Goal: Transaction & Acquisition: Book appointment/travel/reservation

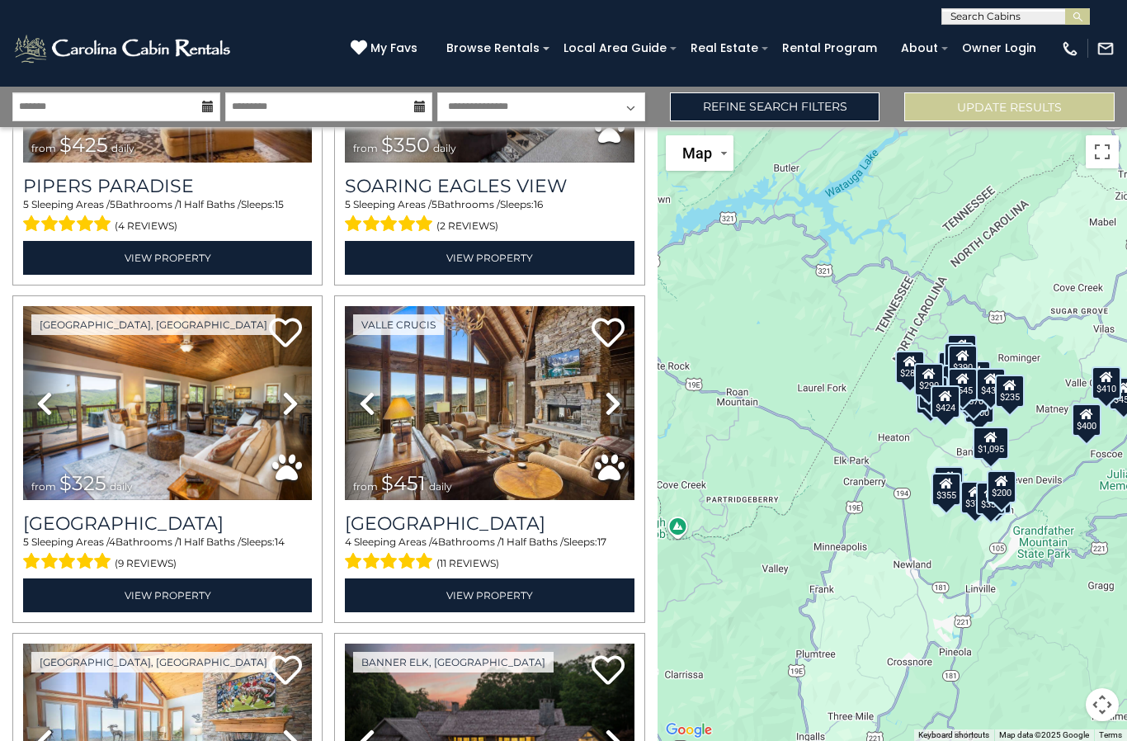
scroll to position [886, 0]
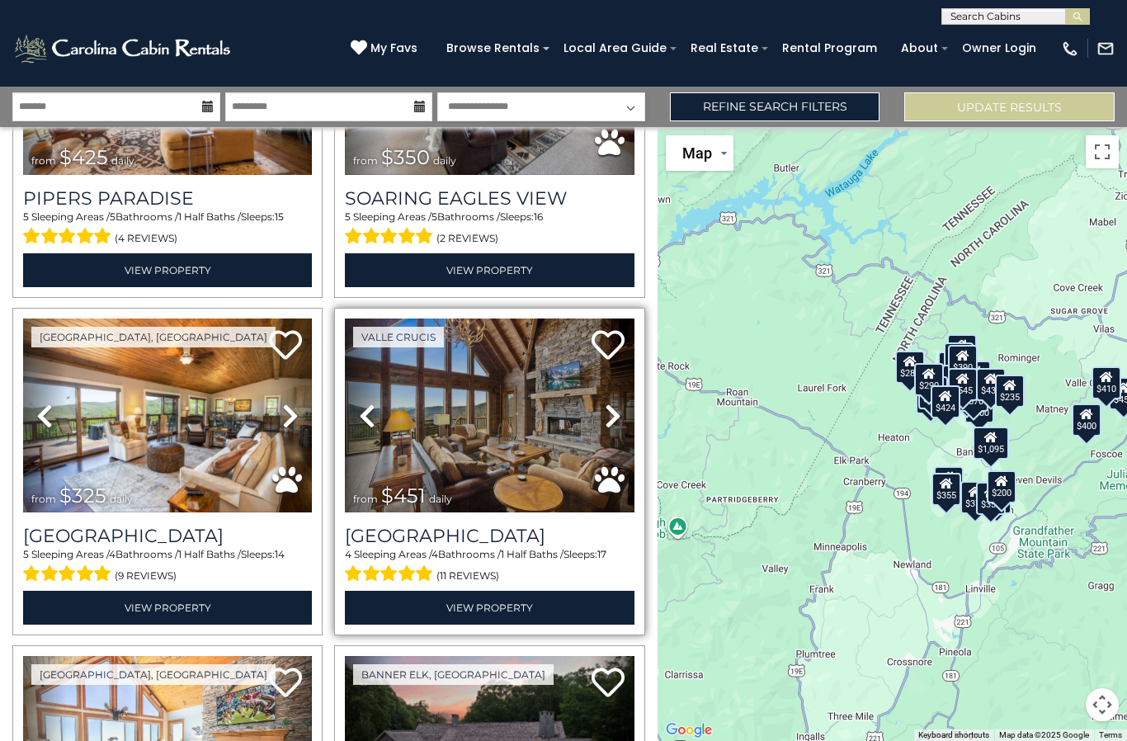
click at [446, 414] on img at bounding box center [489, 415] width 289 height 194
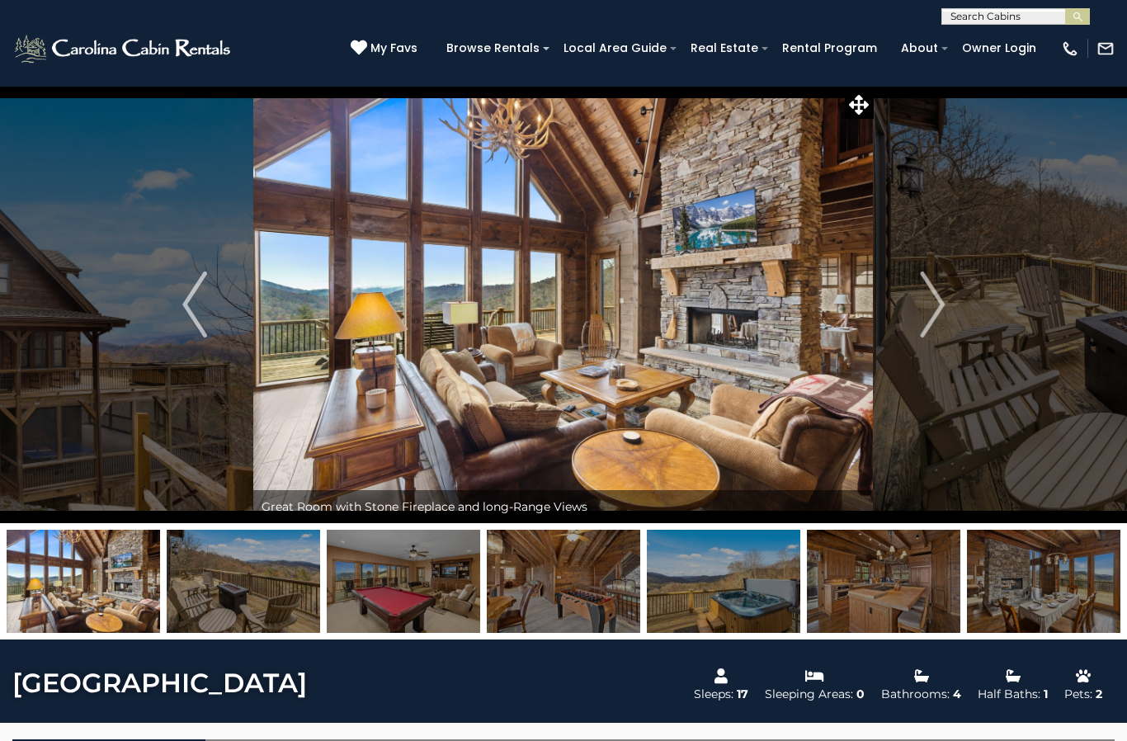
click at [576, 351] on img at bounding box center [562, 304] width 619 height 437
click at [864, 105] on icon at bounding box center [859, 105] width 20 height 20
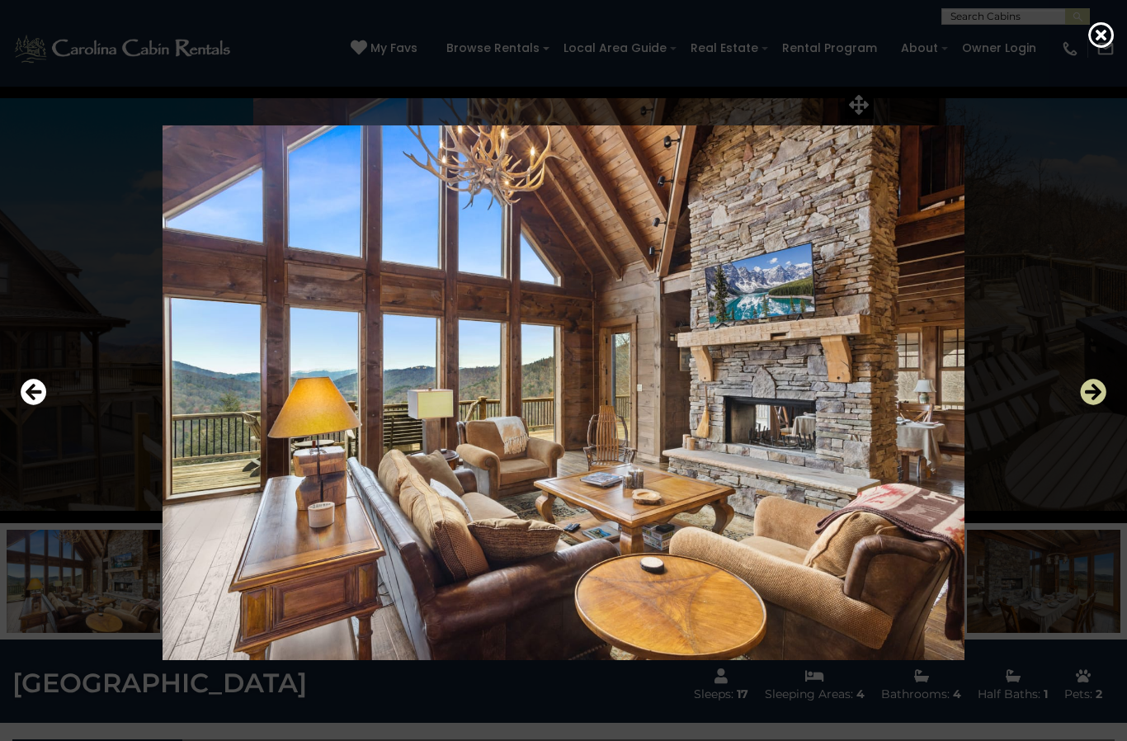
click at [1096, 405] on icon "Next" at bounding box center [1093, 392] width 26 height 26
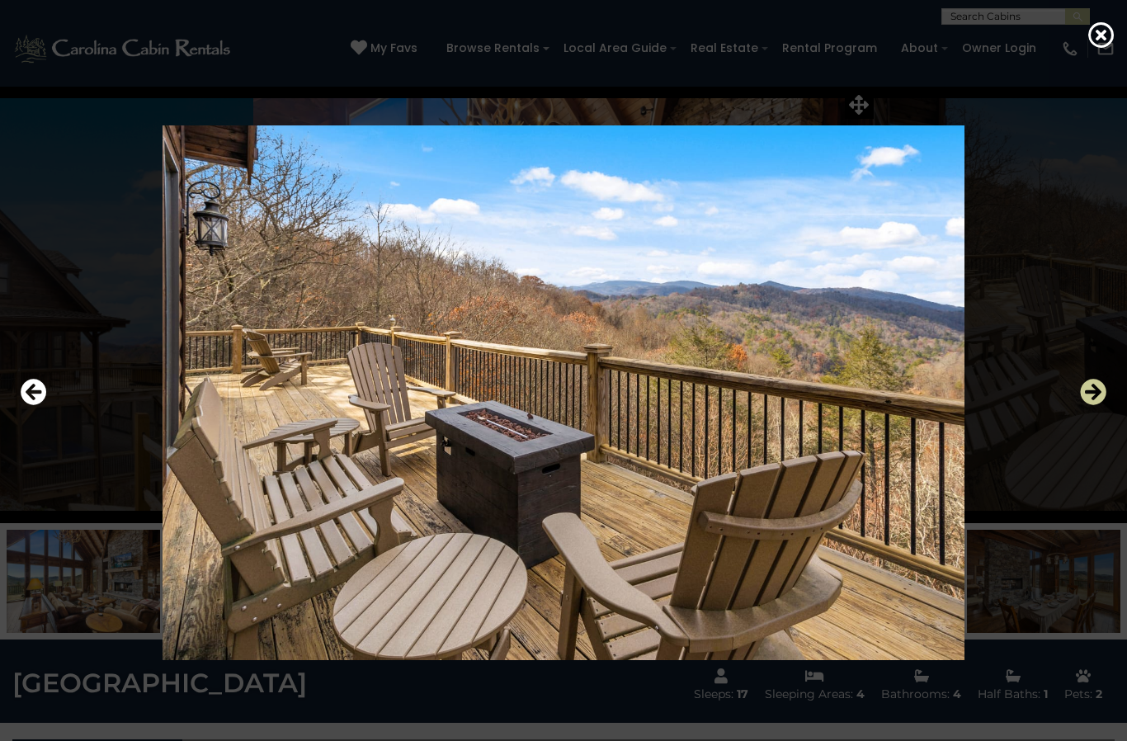
click at [1099, 405] on icon "Next" at bounding box center [1093, 392] width 26 height 26
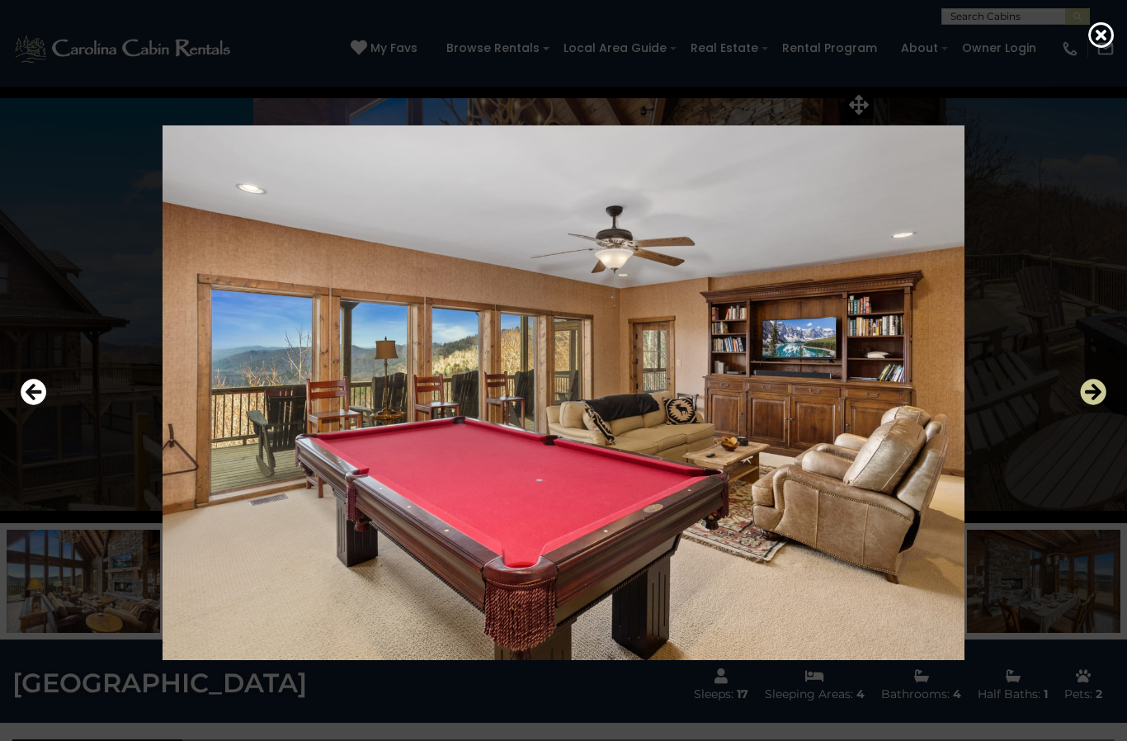
click at [1099, 405] on icon "Next" at bounding box center [1093, 392] width 26 height 26
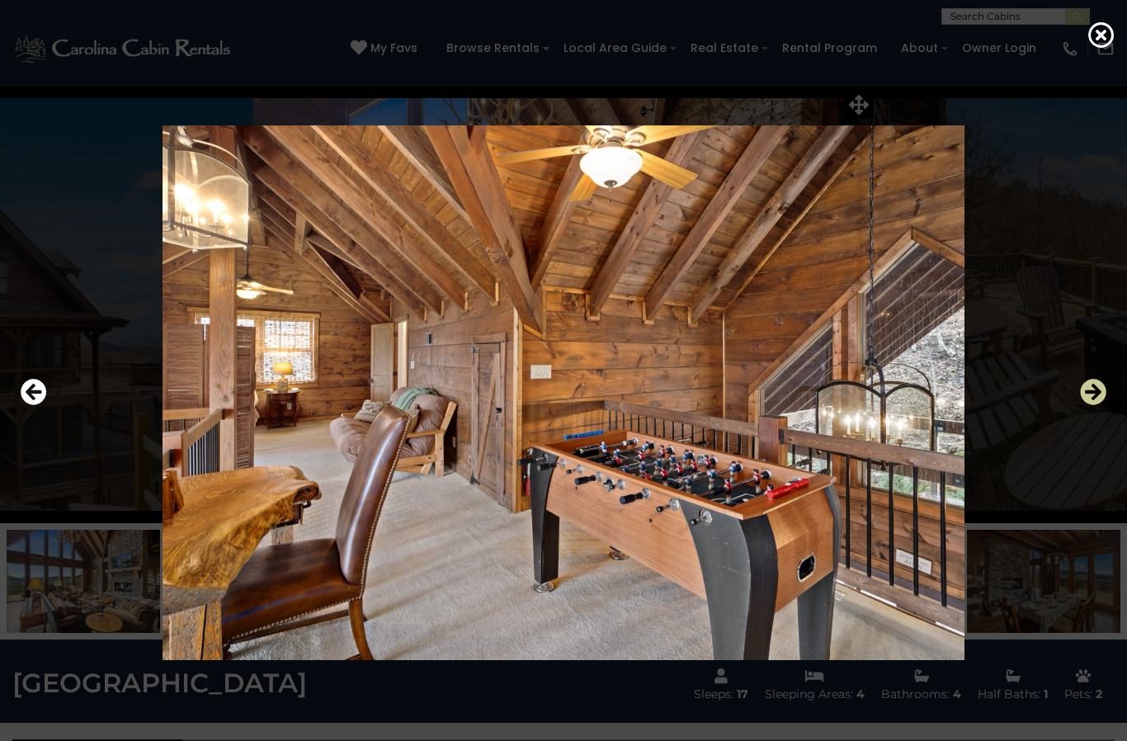
click at [1100, 405] on icon "Next" at bounding box center [1093, 392] width 26 height 26
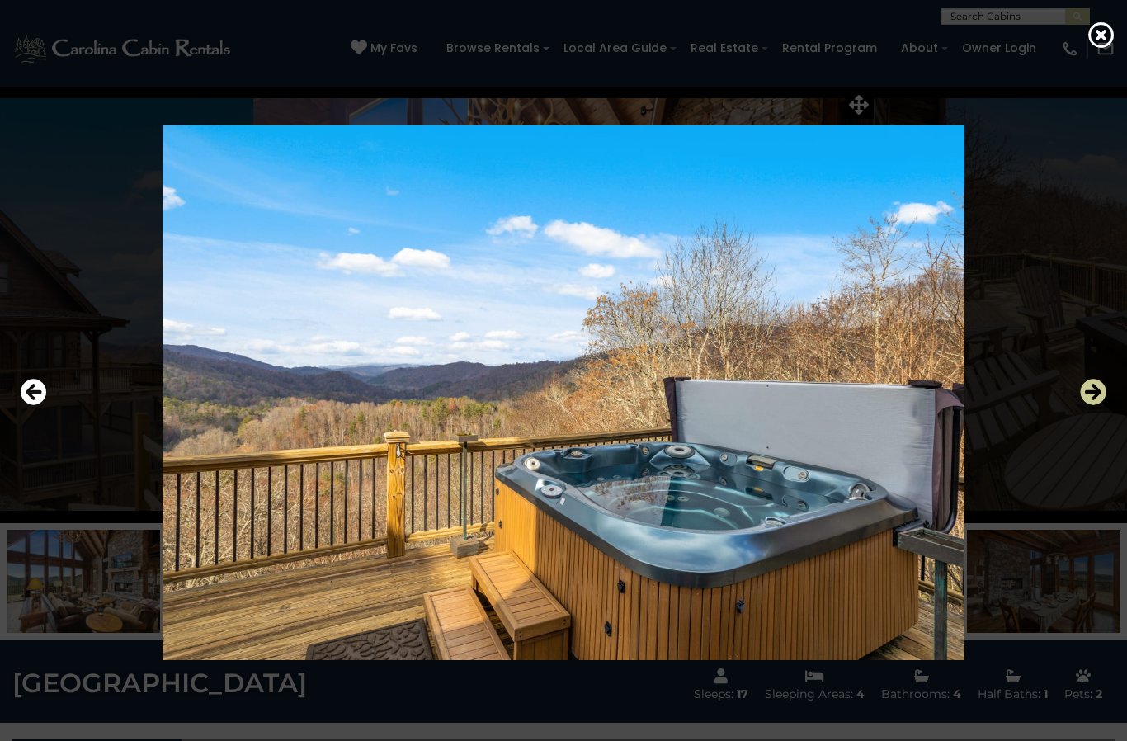
click at [1095, 405] on icon "Next" at bounding box center [1093, 392] width 26 height 26
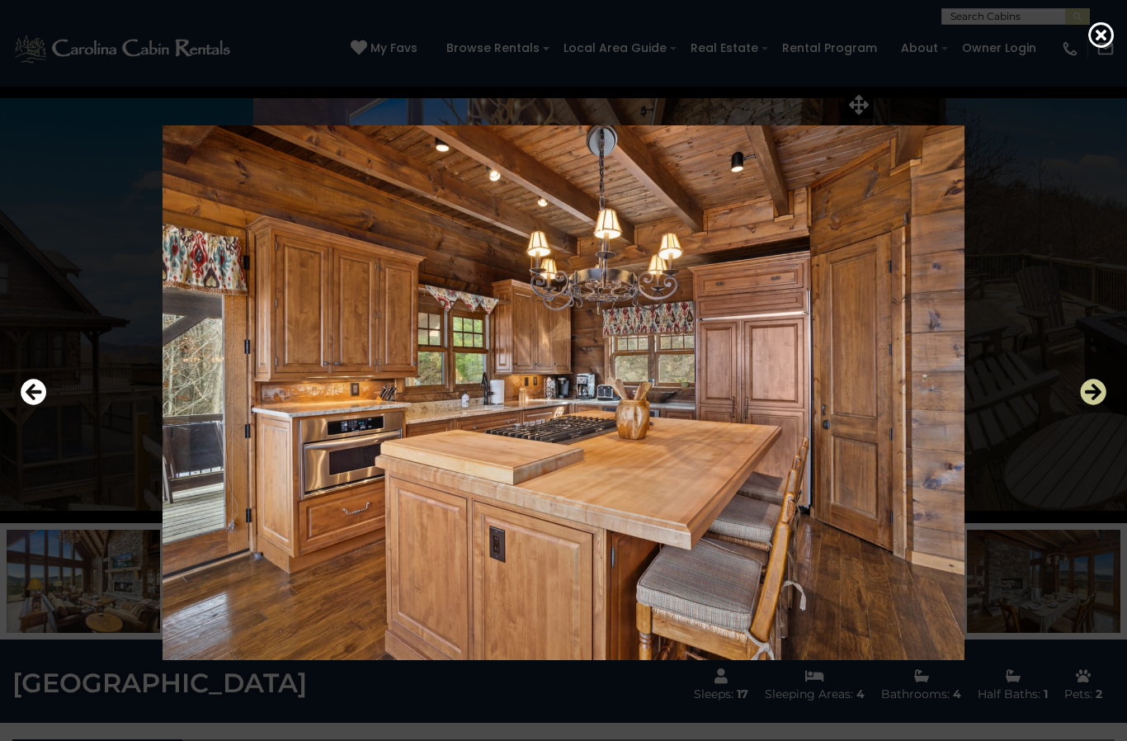
click at [1096, 405] on icon "Next" at bounding box center [1093, 392] width 26 height 26
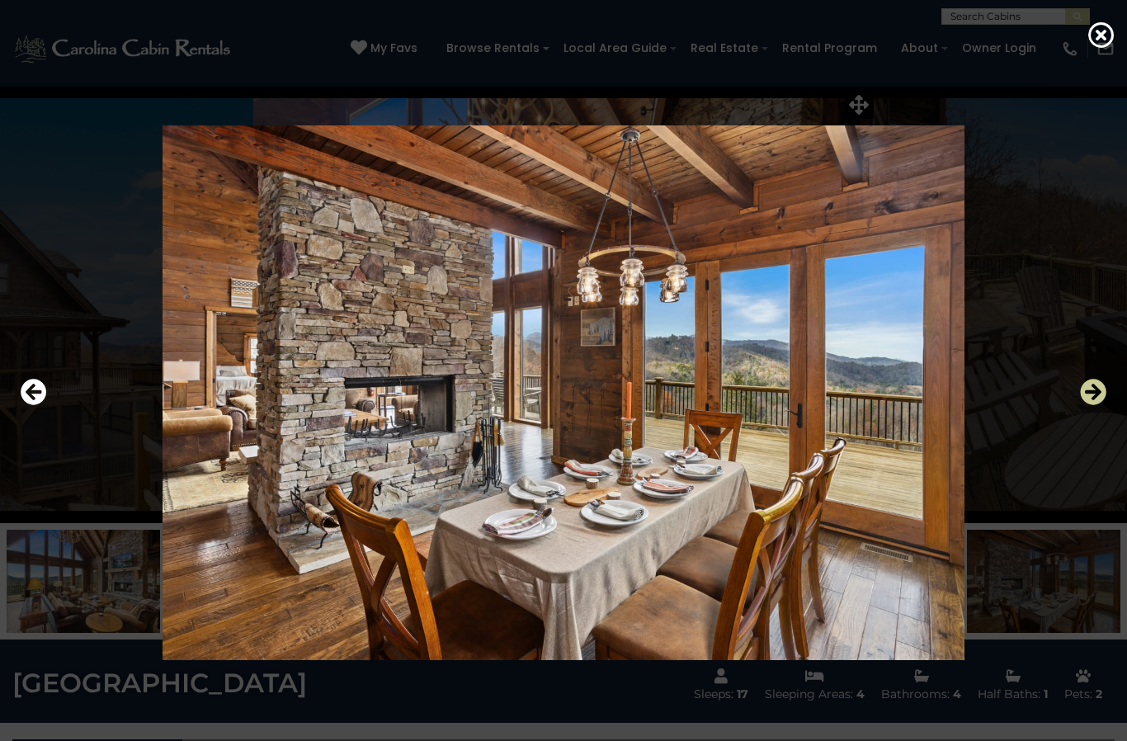
click at [1099, 405] on icon "Next" at bounding box center [1093, 392] width 26 height 26
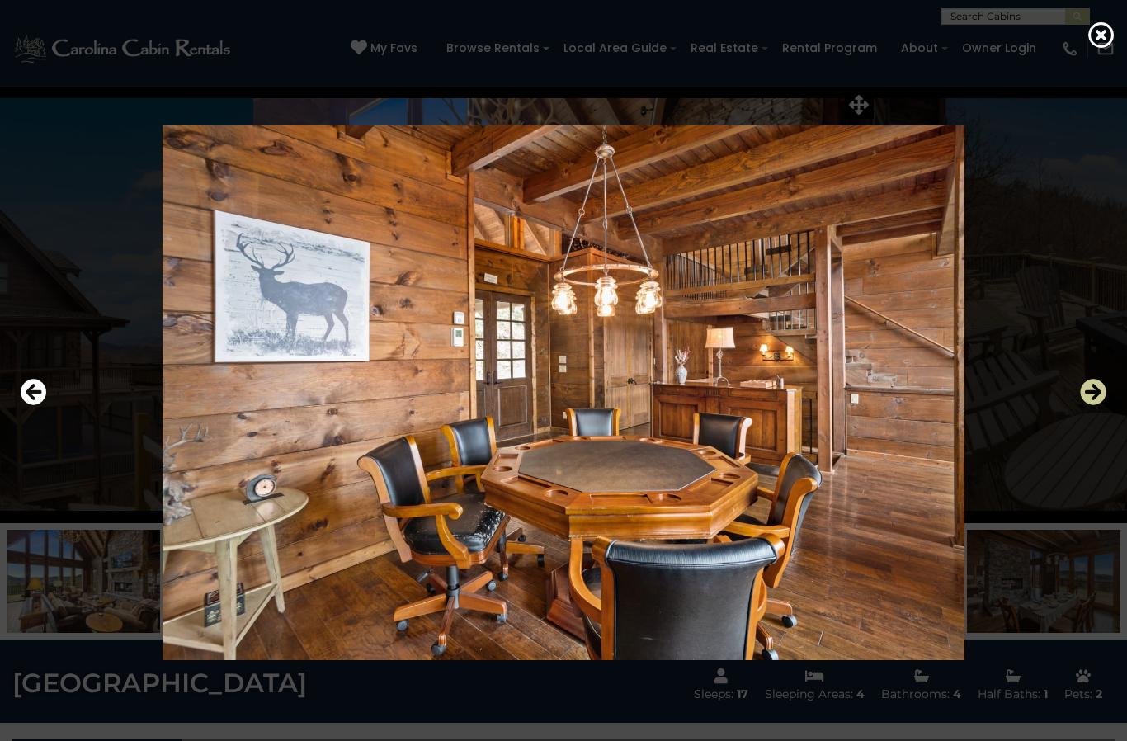
click at [1098, 405] on icon "Next" at bounding box center [1093, 392] width 26 height 26
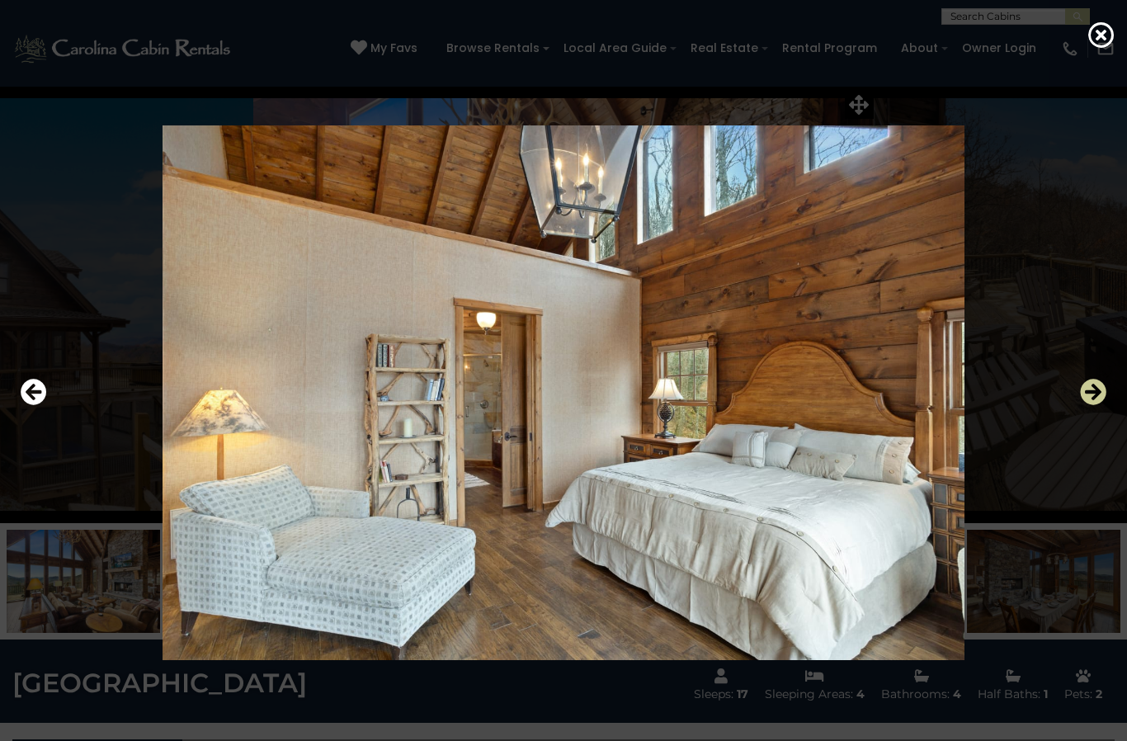
click at [1099, 405] on icon "Next" at bounding box center [1093, 392] width 26 height 26
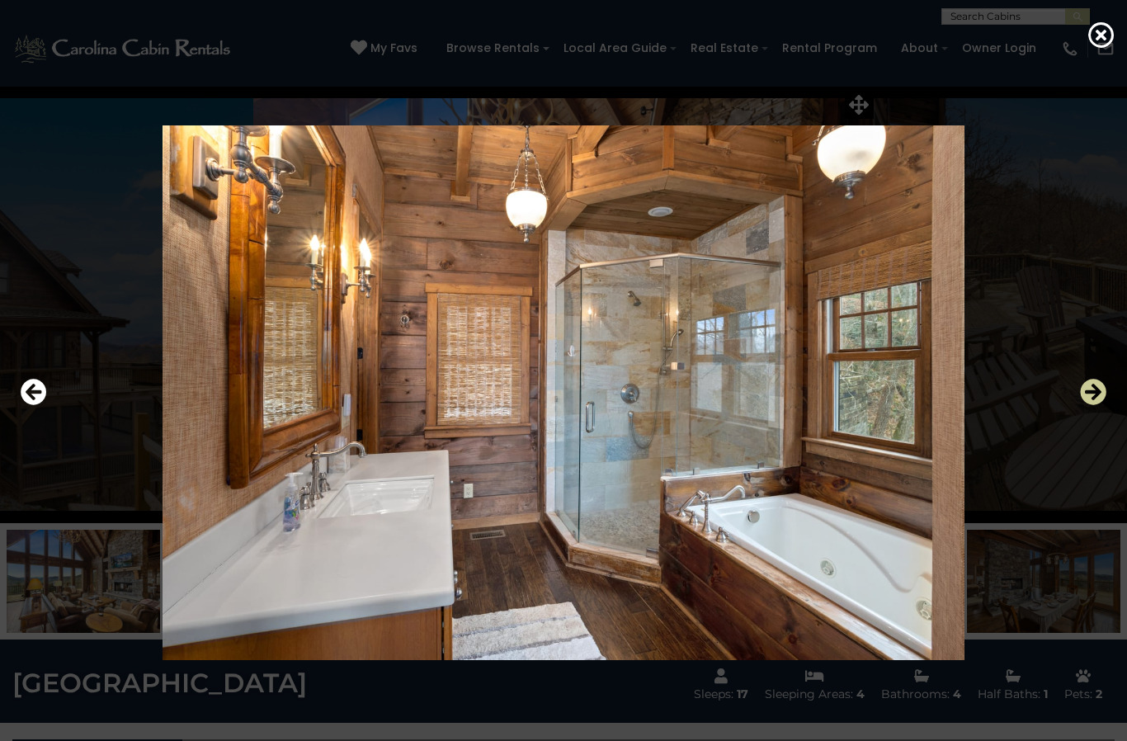
click at [1089, 405] on icon "Next" at bounding box center [1093, 392] width 26 height 26
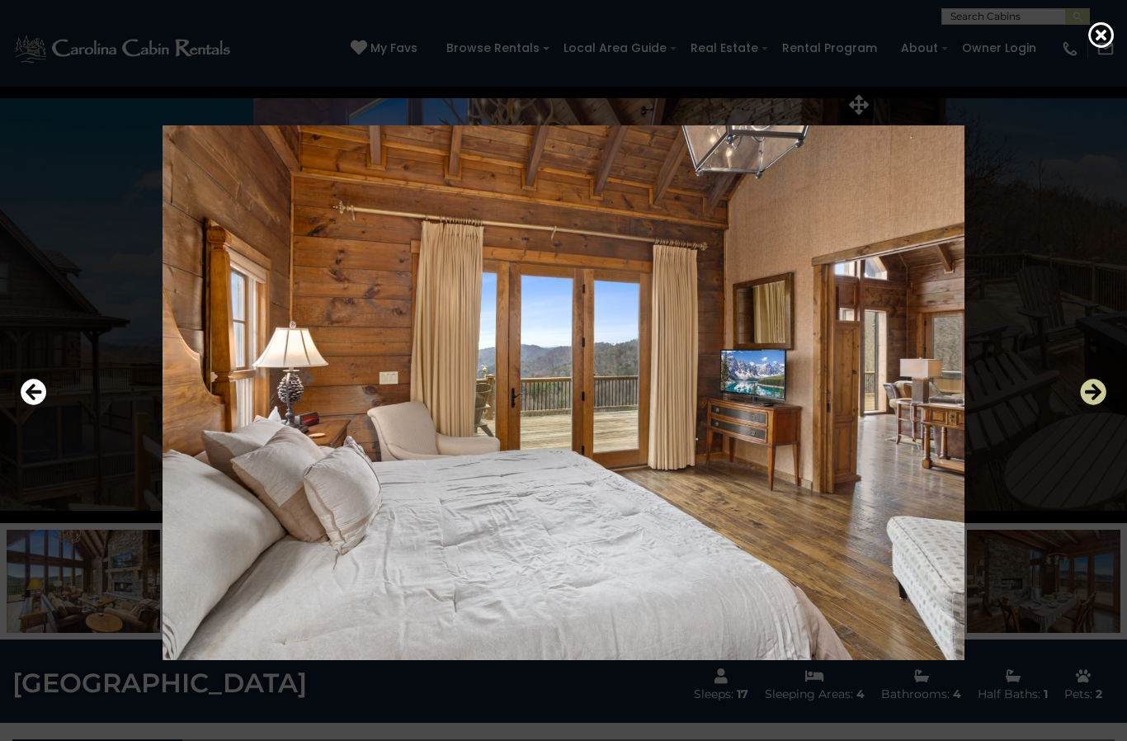
click at [1088, 405] on icon "Next" at bounding box center [1093, 392] width 26 height 26
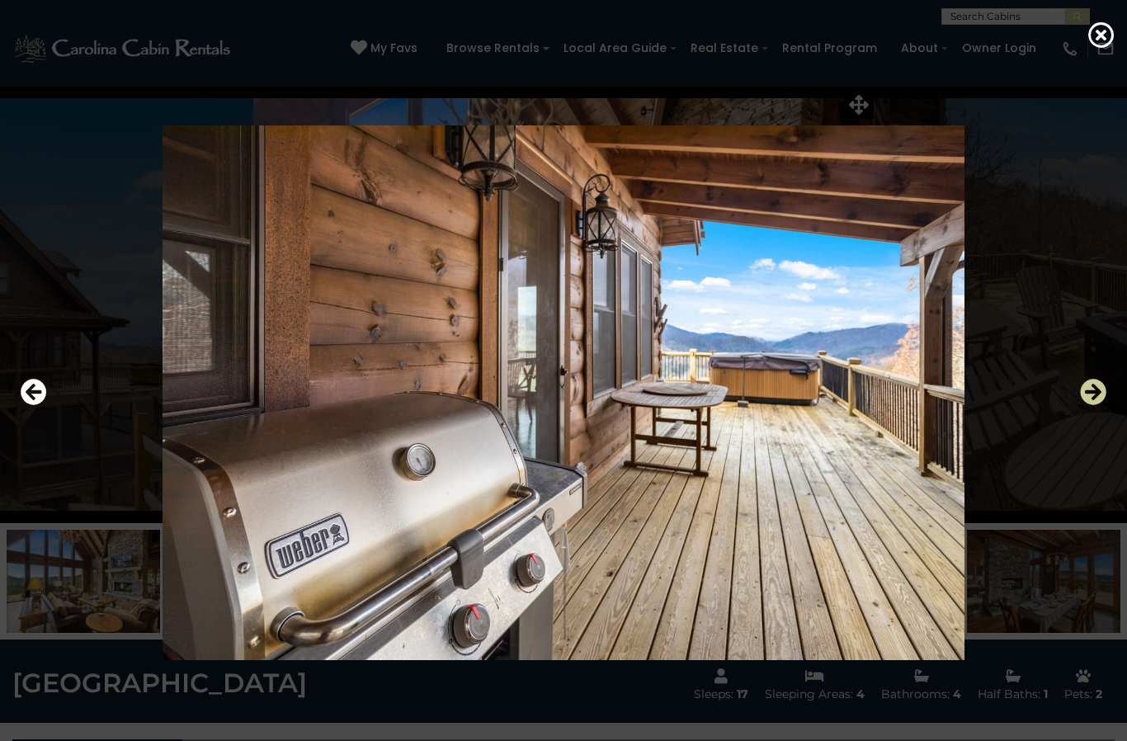
click at [1084, 405] on icon "Next" at bounding box center [1093, 392] width 26 height 26
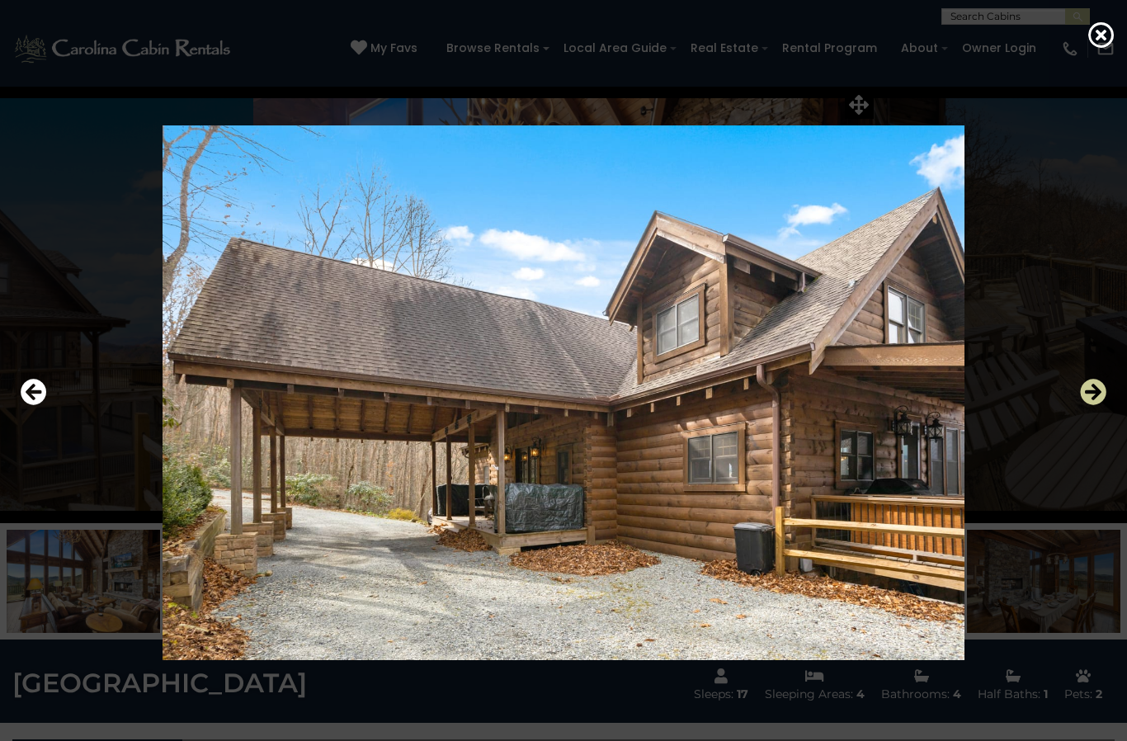
click at [1098, 405] on icon "Next" at bounding box center [1093, 392] width 26 height 26
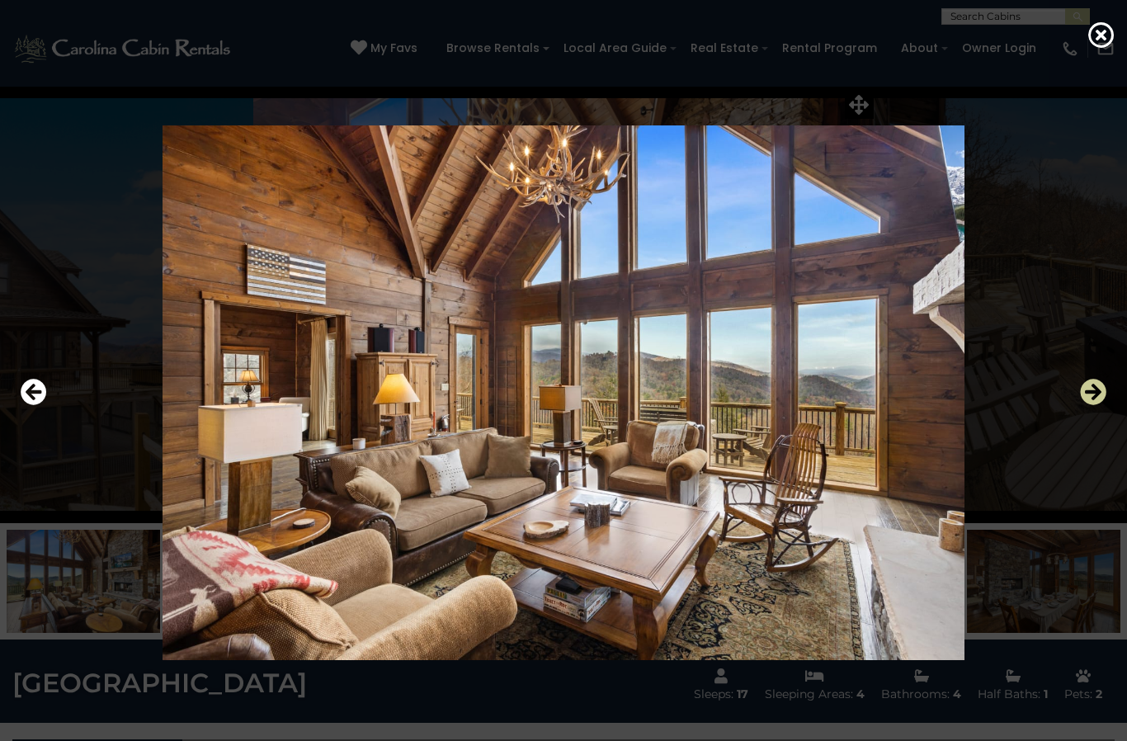
click at [1090, 405] on icon "Next" at bounding box center [1093, 392] width 26 height 26
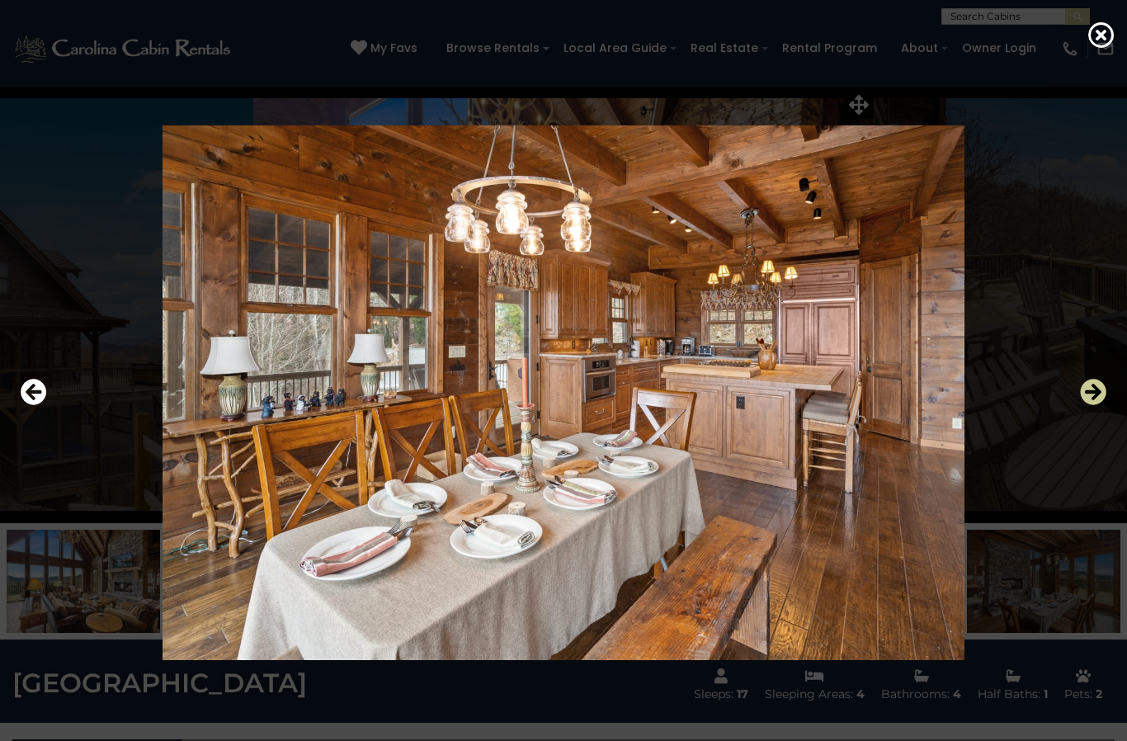
click at [1088, 405] on icon "Next" at bounding box center [1093, 392] width 26 height 26
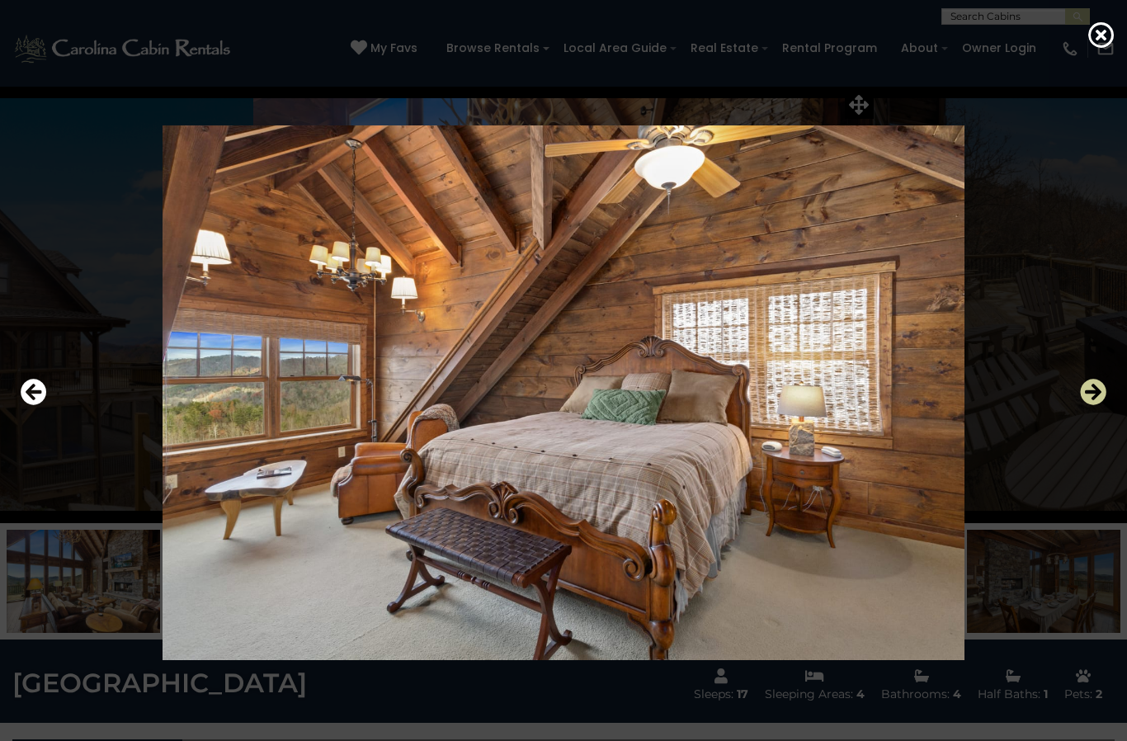
click at [1091, 405] on icon "Next" at bounding box center [1093, 392] width 26 height 26
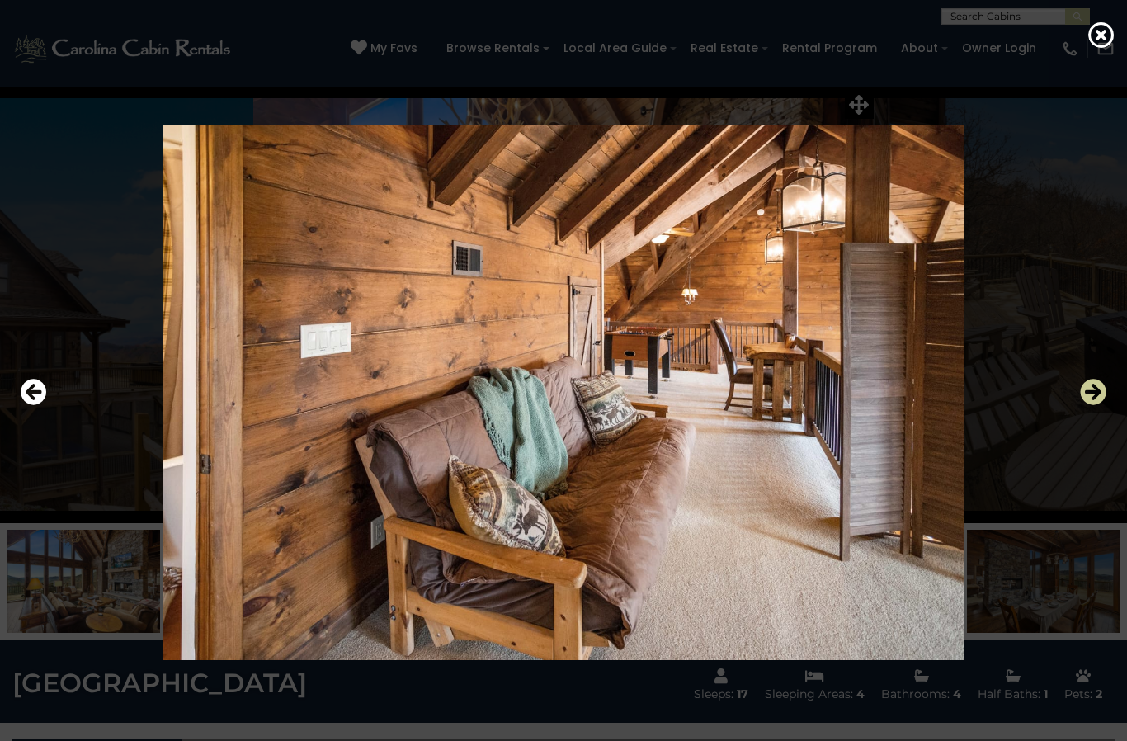
click at [1096, 405] on icon "Next" at bounding box center [1093, 392] width 26 height 26
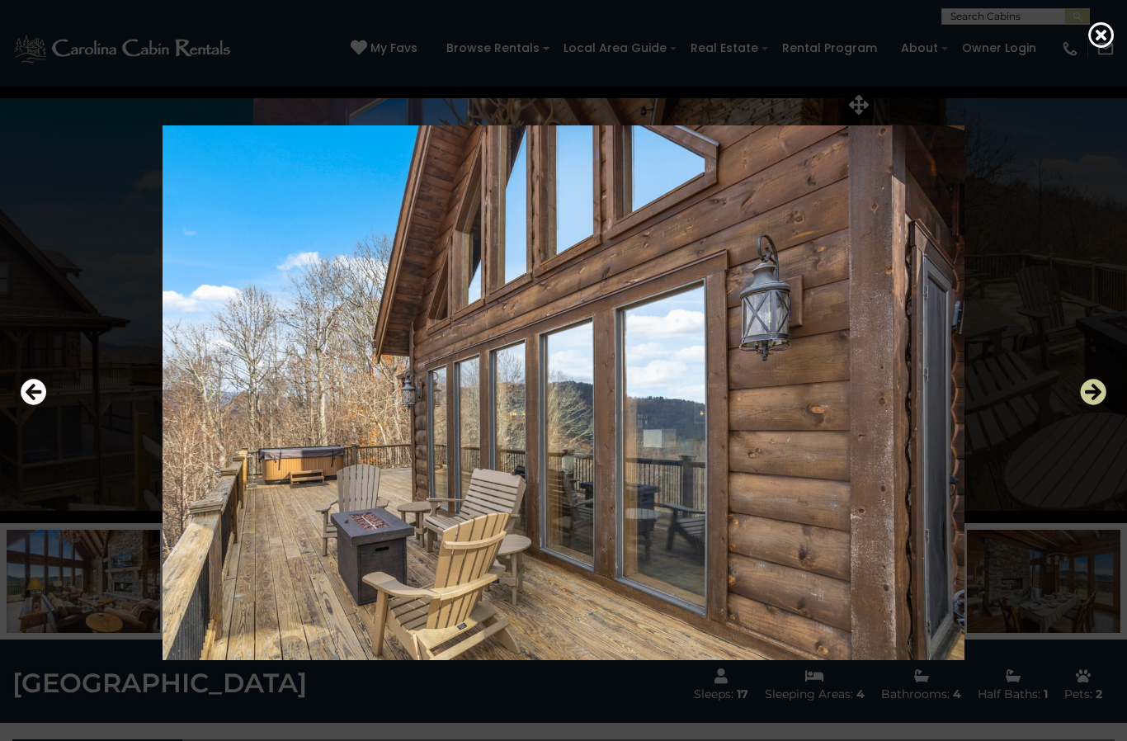
click at [1086, 405] on icon "Next" at bounding box center [1093, 392] width 26 height 26
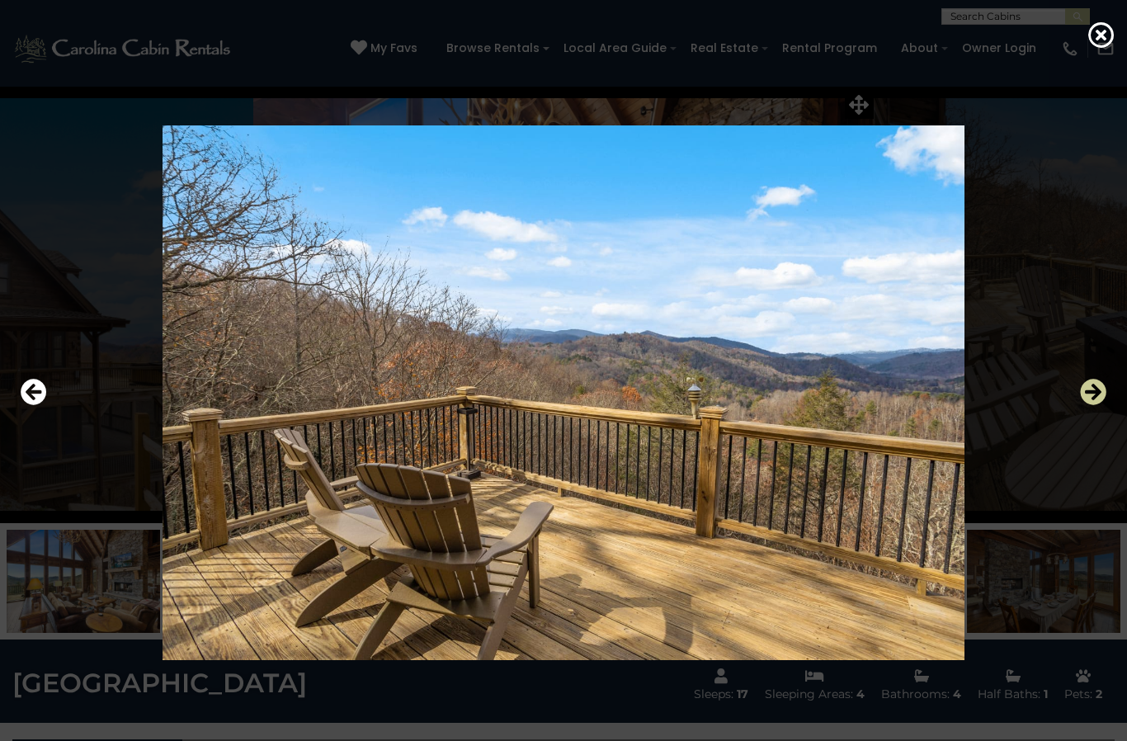
click at [1093, 405] on icon "Next" at bounding box center [1093, 392] width 26 height 26
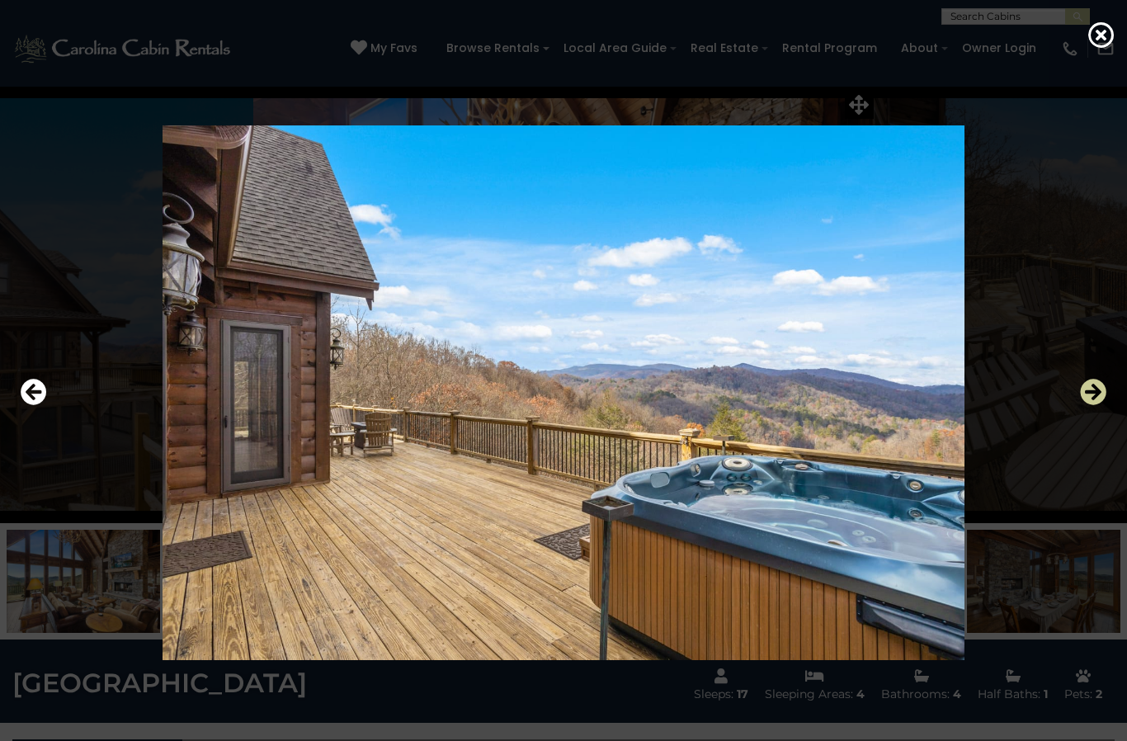
click at [1097, 405] on icon "Next" at bounding box center [1093, 392] width 26 height 26
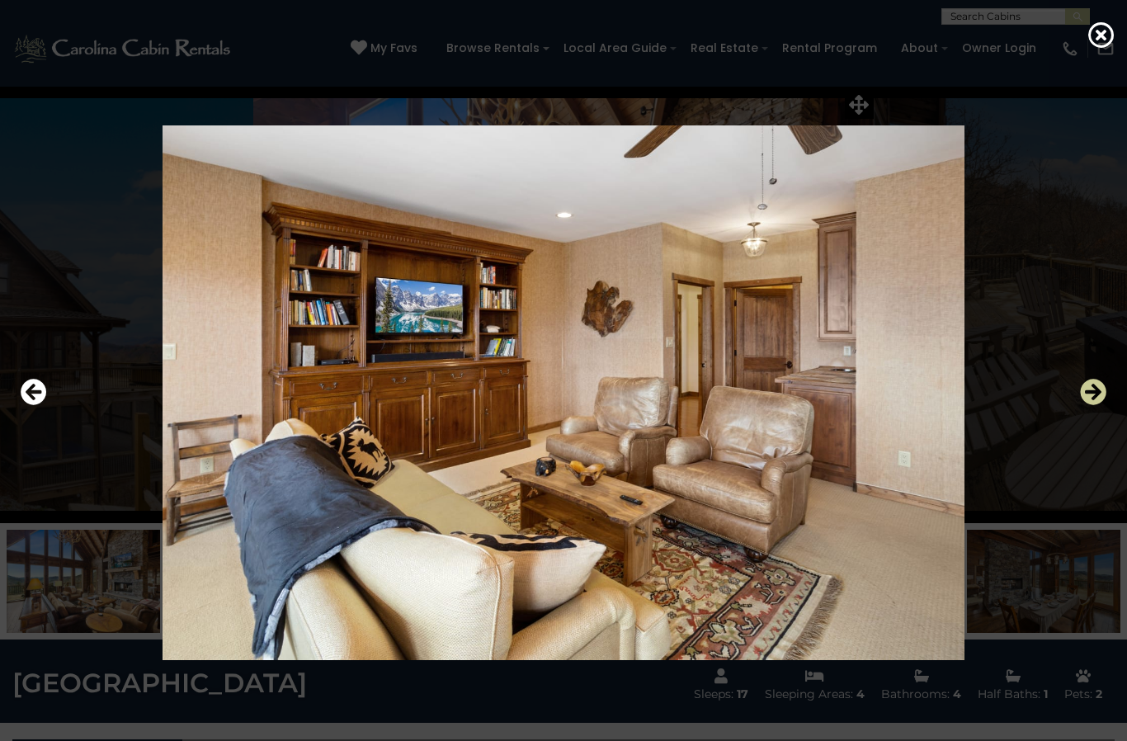
click at [1100, 405] on icon "Next" at bounding box center [1093, 392] width 26 height 26
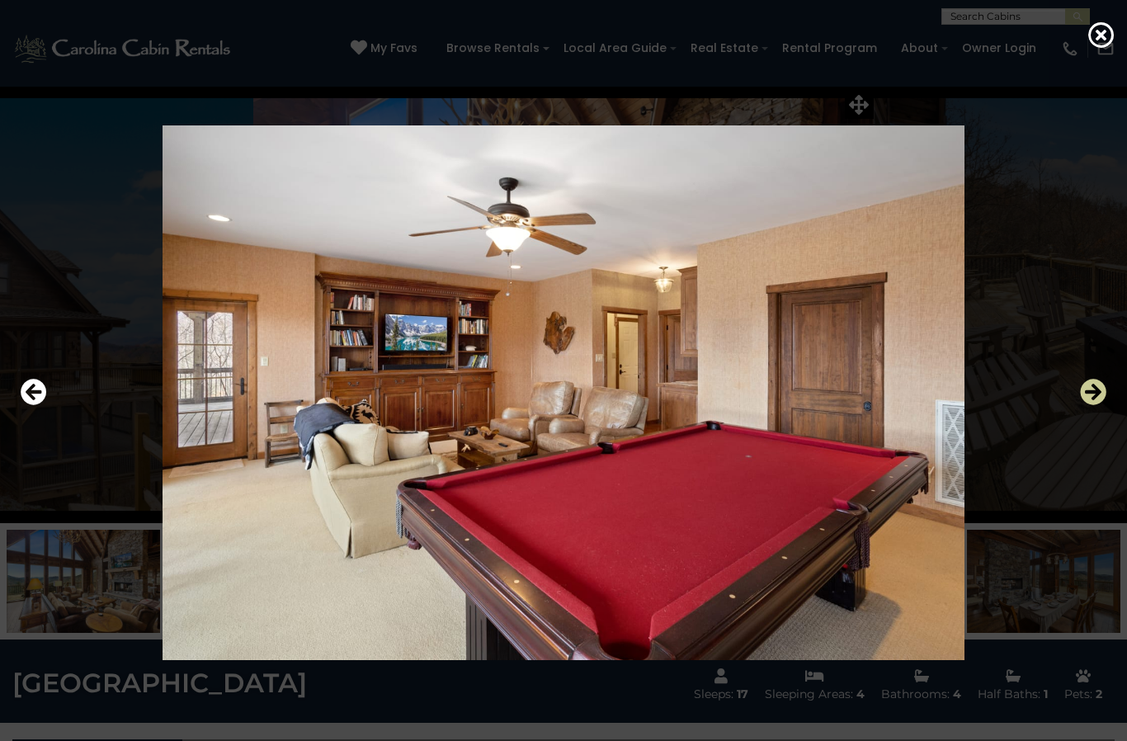
click at [1091, 405] on icon "Next" at bounding box center [1093, 392] width 26 height 26
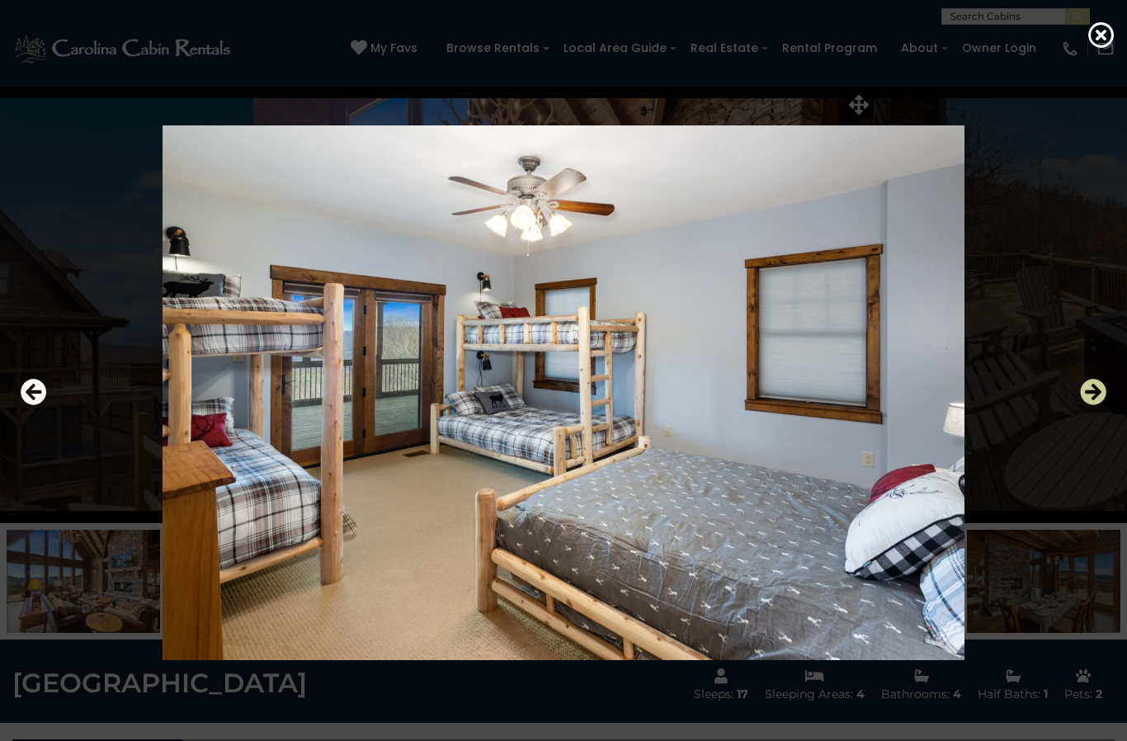
click at [1085, 405] on icon "Next" at bounding box center [1093, 392] width 26 height 26
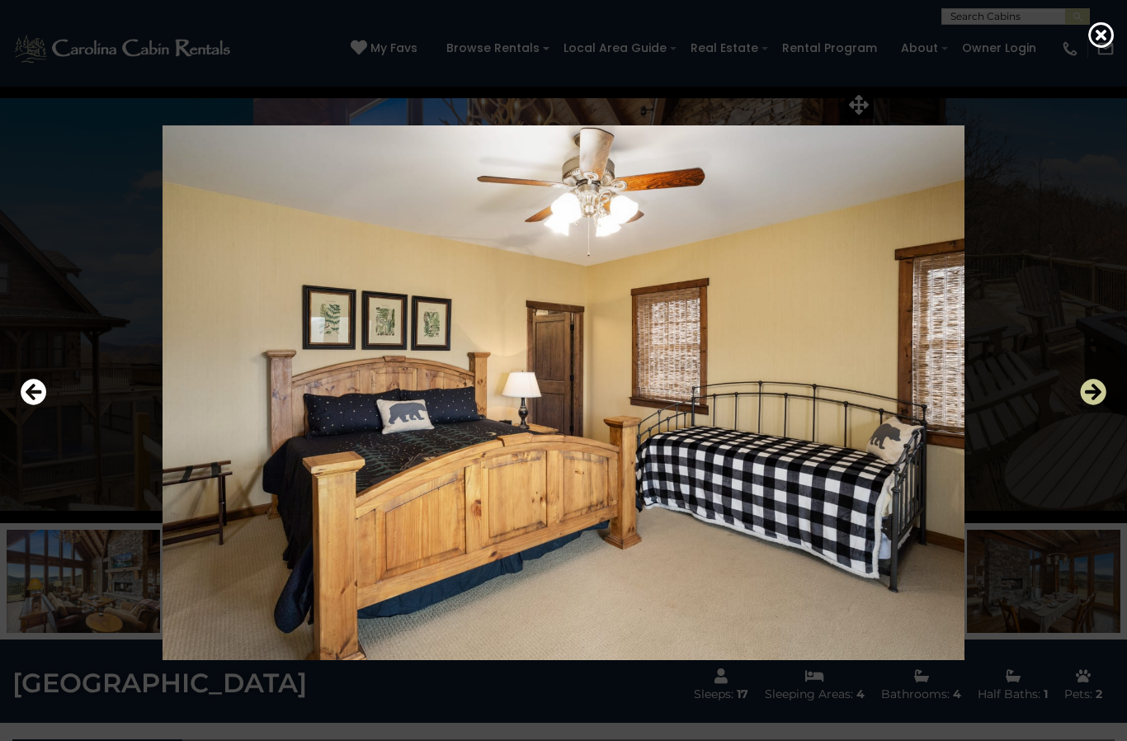
click at [1090, 405] on icon "Next" at bounding box center [1093, 392] width 26 height 26
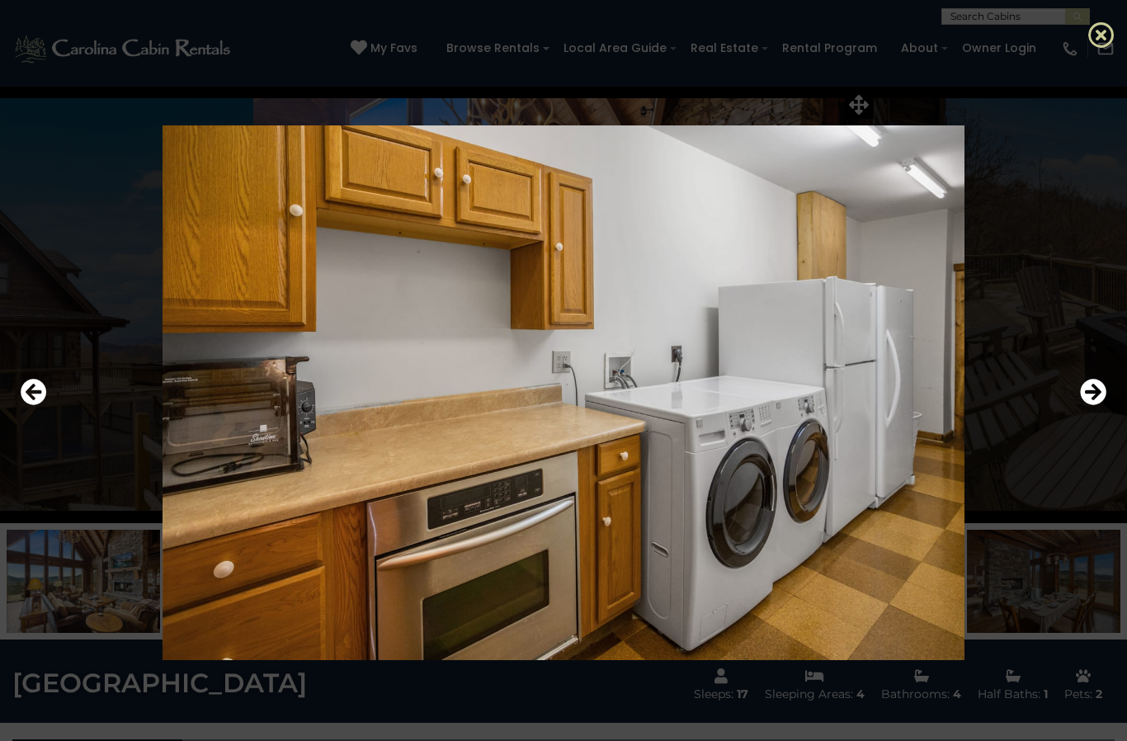
click at [1101, 31] on icon at bounding box center [1101, 34] width 26 height 26
